Goal: Task Accomplishment & Management: Use online tool/utility

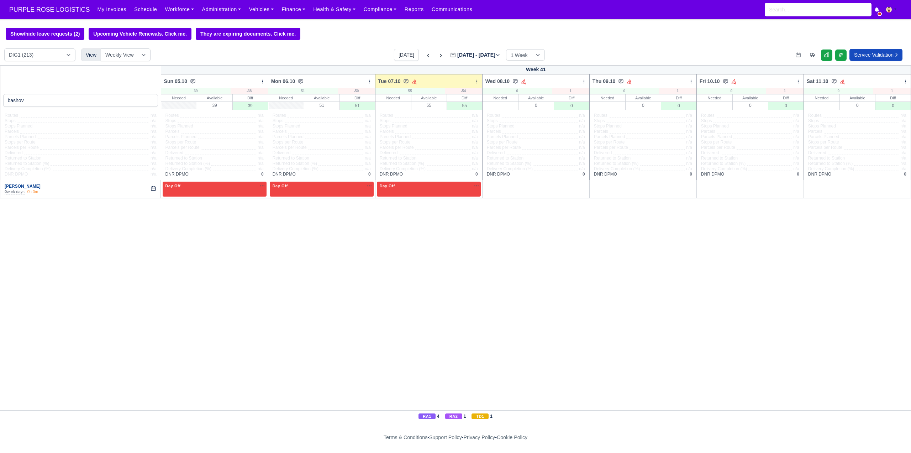
type input "bashov"
click at [23, 188] on link "[PERSON_NAME]" at bounding box center [23, 186] width 36 height 5
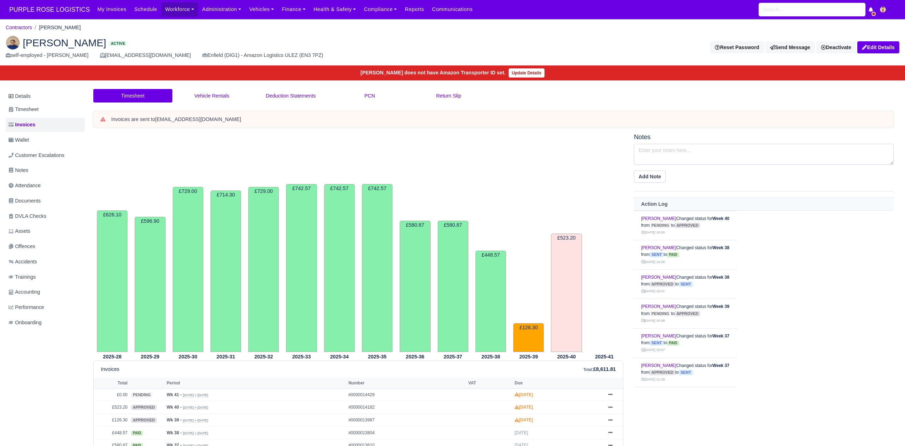
scroll to position [133, 0]
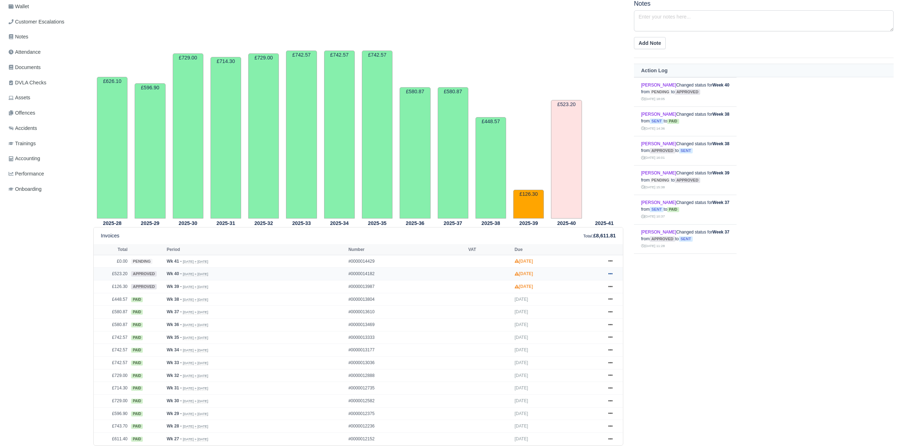
click at [606, 273] on link at bounding box center [610, 273] width 11 height 9
drag, startPoint x: 579, startPoint y: 318, endPoint x: 576, endPoint y: 301, distance: 17.4
click at [578, 318] on link "Hold" at bounding box center [583, 317] width 63 height 15
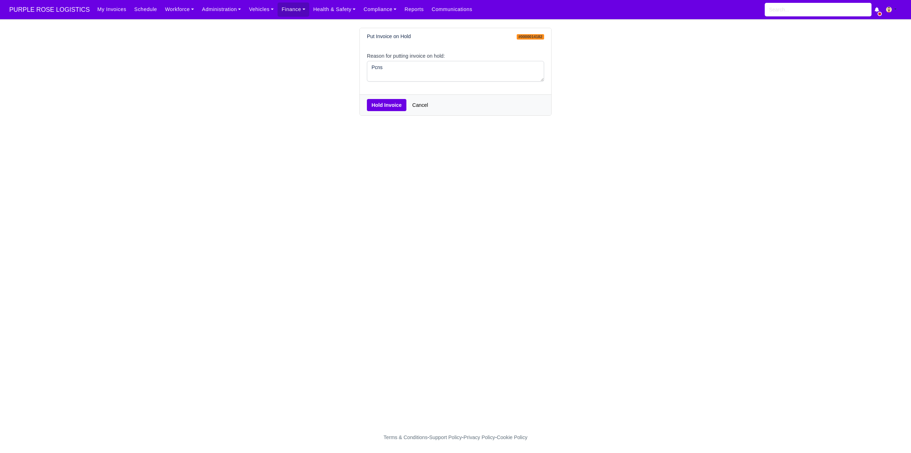
type textarea "Pcns"
click at [378, 109] on button "Hold Invoice" at bounding box center [387, 105] width 40 height 12
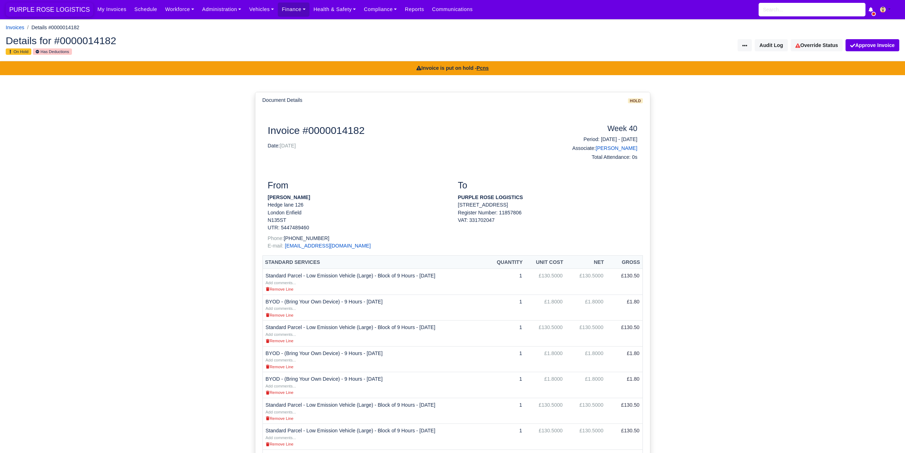
click at [60, 10] on span "PURPLE ROSE LOGISTICS" at bounding box center [50, 9] width 88 height 14
